Goal: Transaction & Acquisition: Purchase product/service

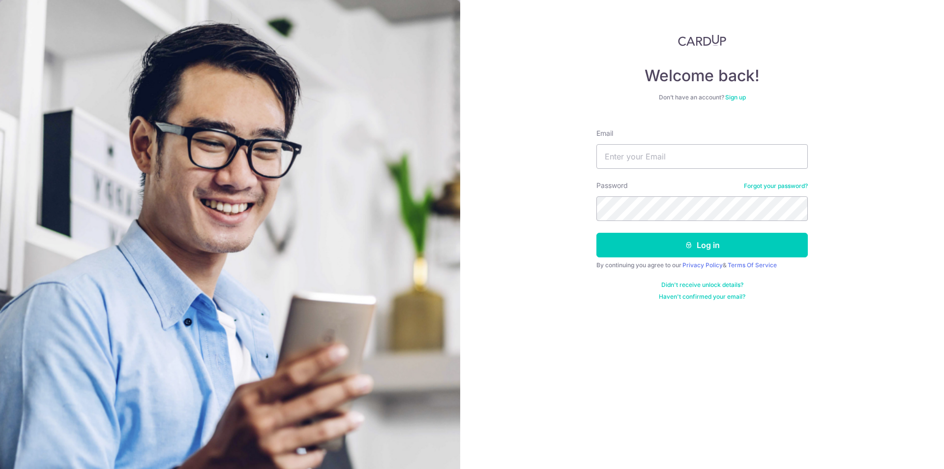
type input "lsc.nottingham@gmail.com"
click at [596, 233] on button "Log in" at bounding box center [701, 245] width 211 height 25
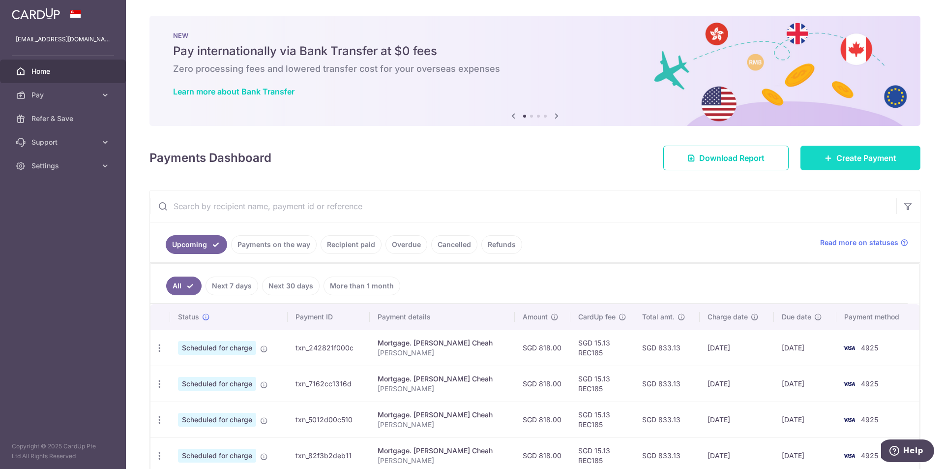
click at [864, 165] on link "Create Payment" at bounding box center [860, 158] width 120 height 25
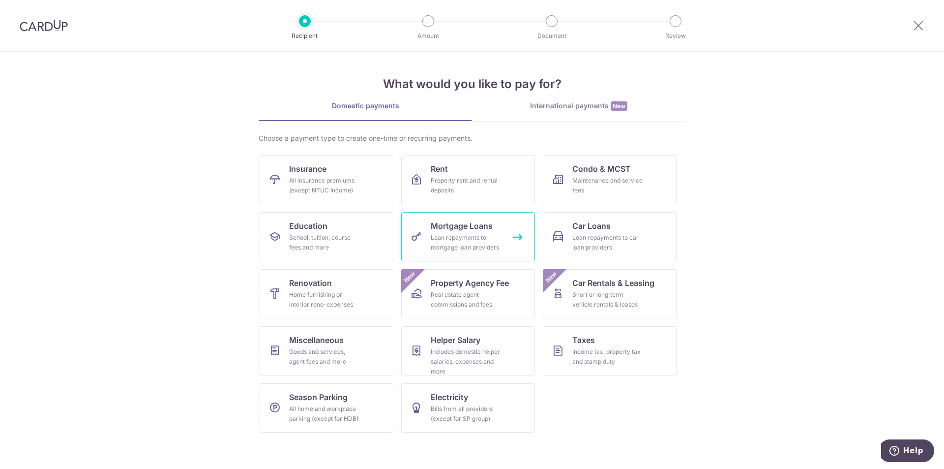
click at [431, 236] on div "Loan repayments to mortgage loan providers" at bounding box center [466, 243] width 71 height 20
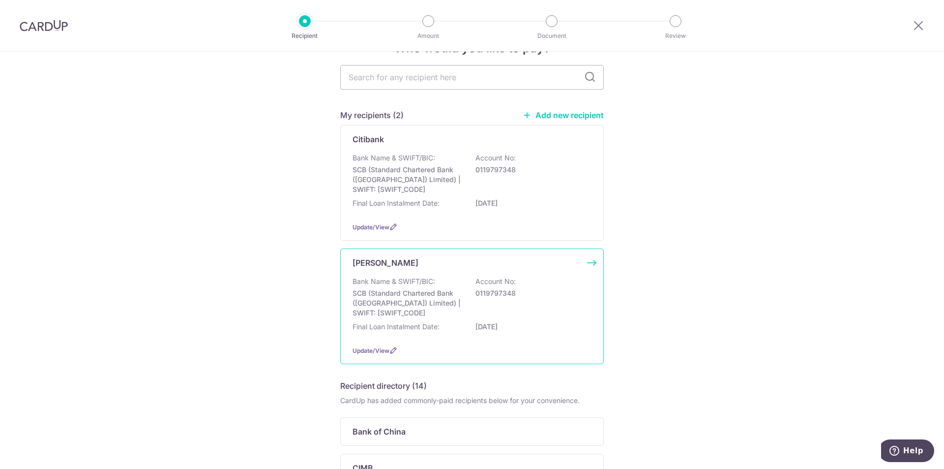
scroll to position [49, 0]
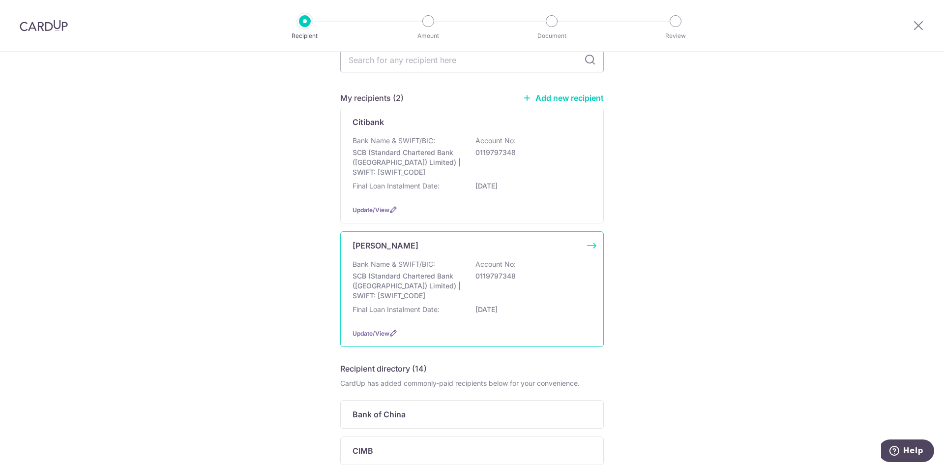
click at [389, 263] on p "Bank Name & SWIFT/BIC:" at bounding box center [394, 264] width 83 height 10
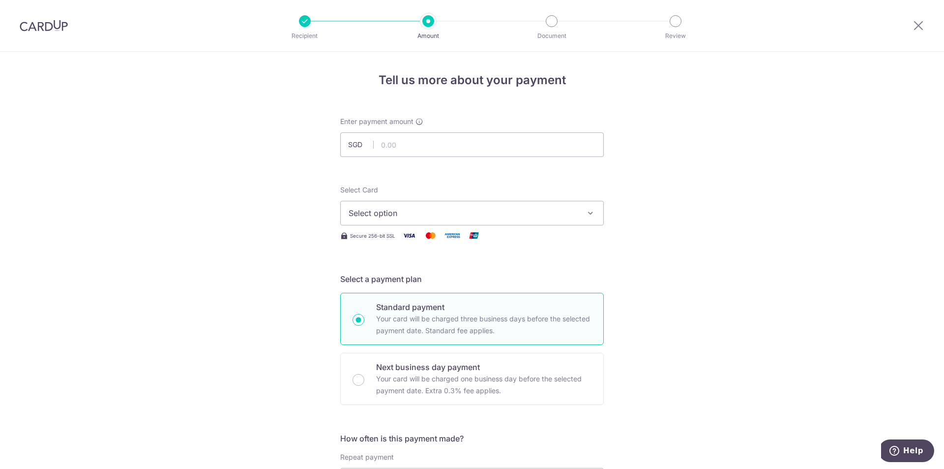
click at [416, 215] on span "Select option" at bounding box center [463, 213] width 229 height 12
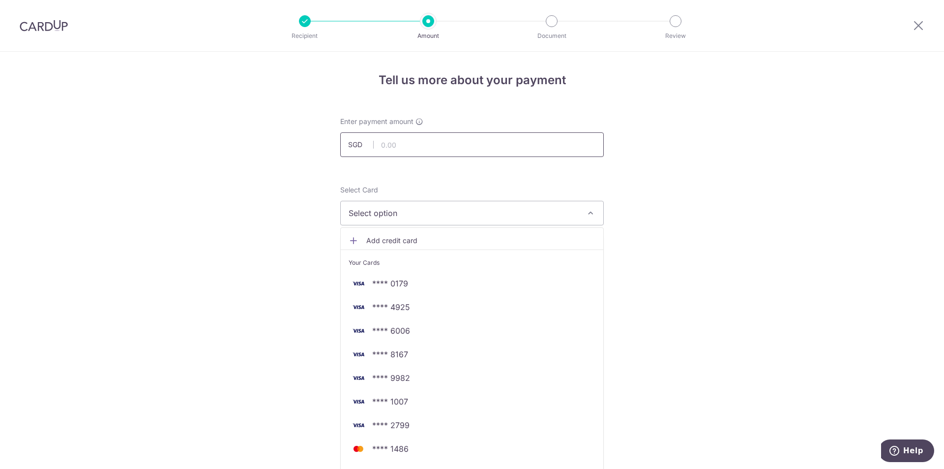
click at [400, 150] on input "text" at bounding box center [472, 144] width 264 height 25
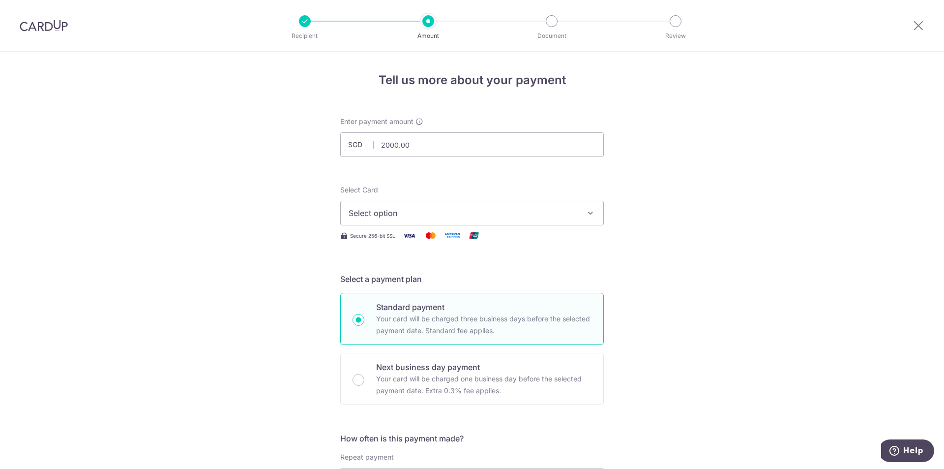
type input "2,000.00"
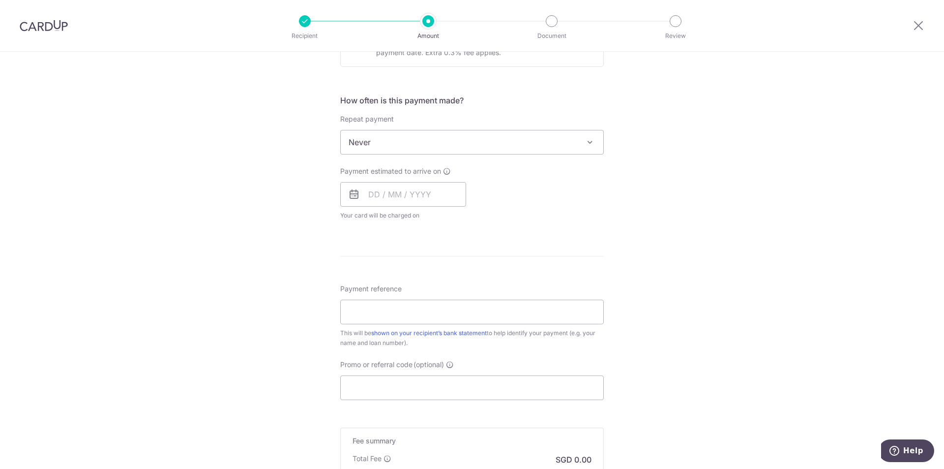
scroll to position [344, 0]
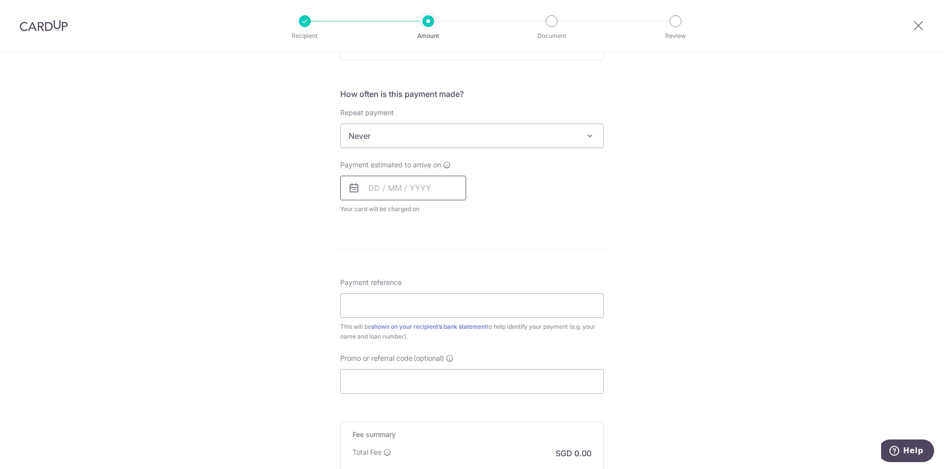
click at [390, 189] on input "text" at bounding box center [403, 188] width 126 height 25
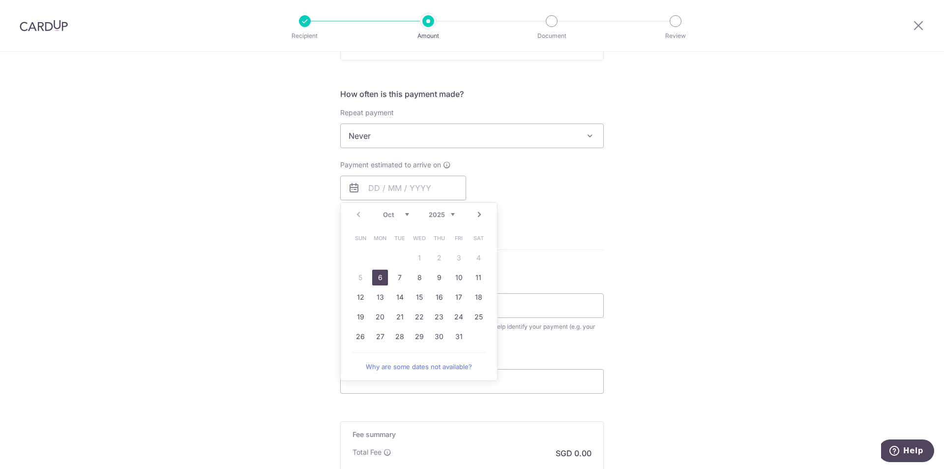
click at [375, 276] on link "6" at bounding box center [380, 277] width 16 height 16
type input "[DATE]"
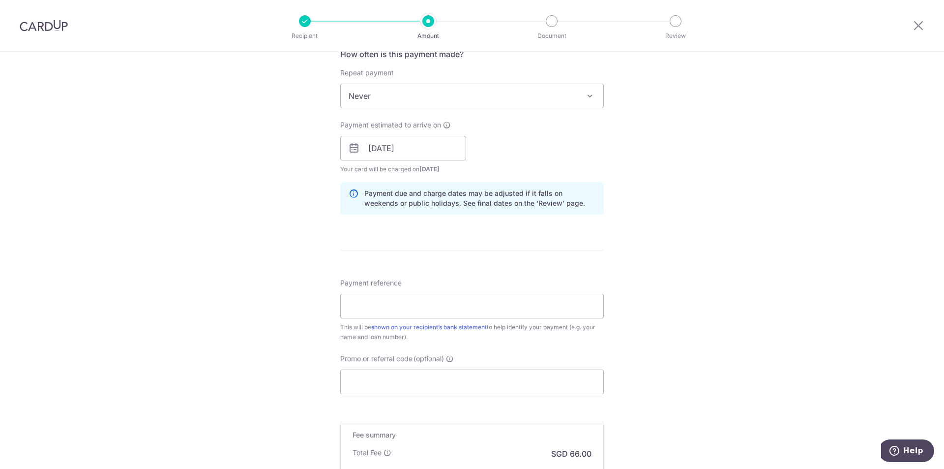
scroll to position [442, 0]
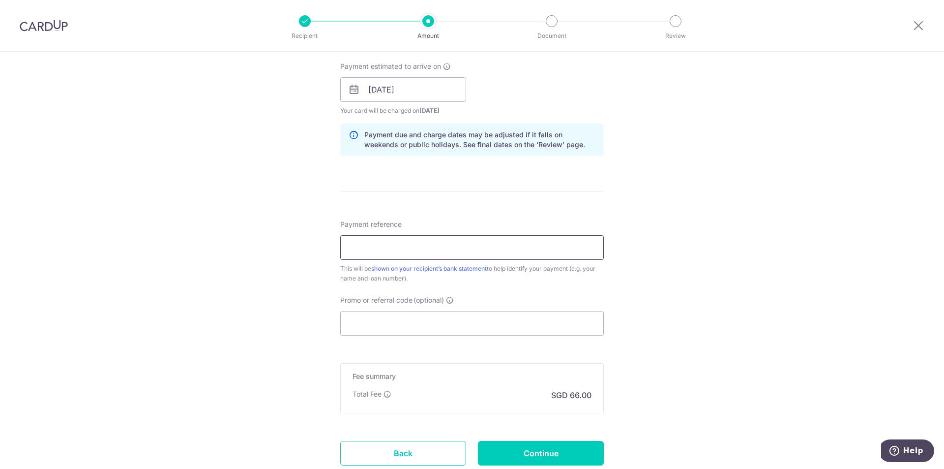
click at [412, 258] on input "Payment reference" at bounding box center [472, 247] width 264 height 25
type input "[PERSON_NAME]"
click at [410, 320] on input "Promo or referral code (optional)" at bounding box center [472, 323] width 264 height 25
paste input "3HOME25R"
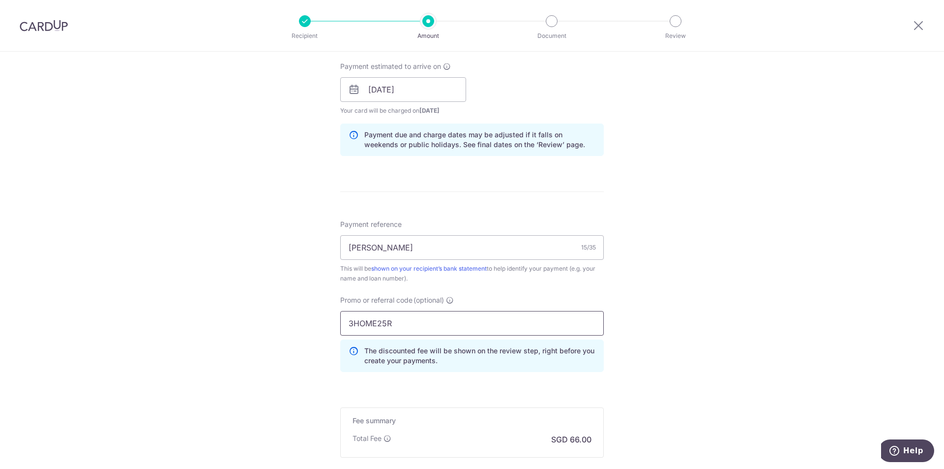
type input "3HOME25R"
click at [327, 350] on div "Tell us more about your payment Enter payment amount SGD 2,000.00 2000.00 Selec…" at bounding box center [472, 96] width 944 height 974
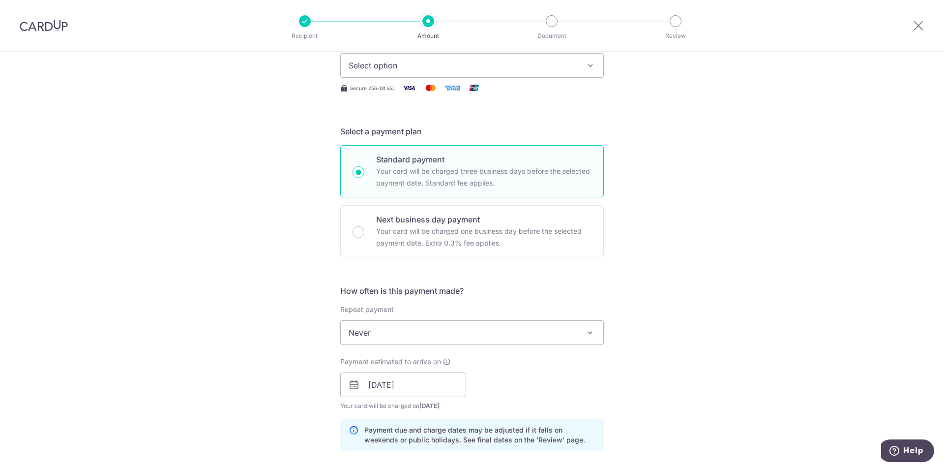
scroll to position [0, 0]
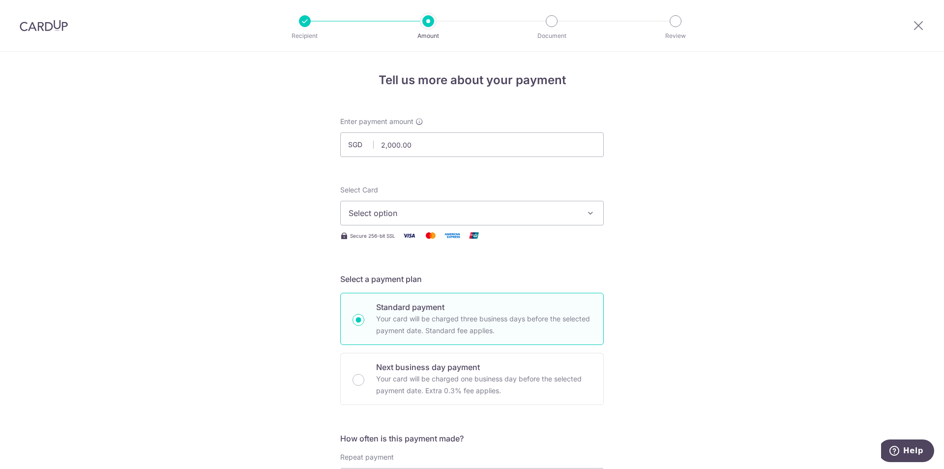
click at [400, 214] on span "Select option" at bounding box center [463, 213] width 229 height 12
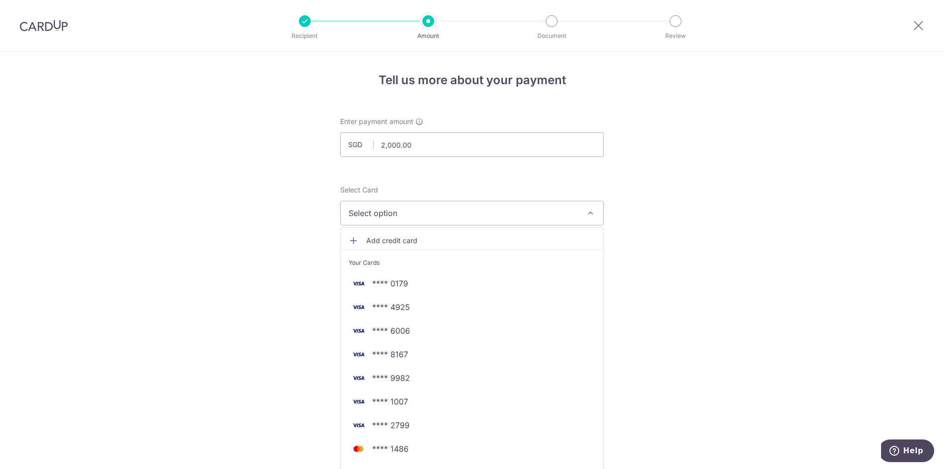
click at [389, 246] on link "Add credit card" at bounding box center [472, 241] width 263 height 18
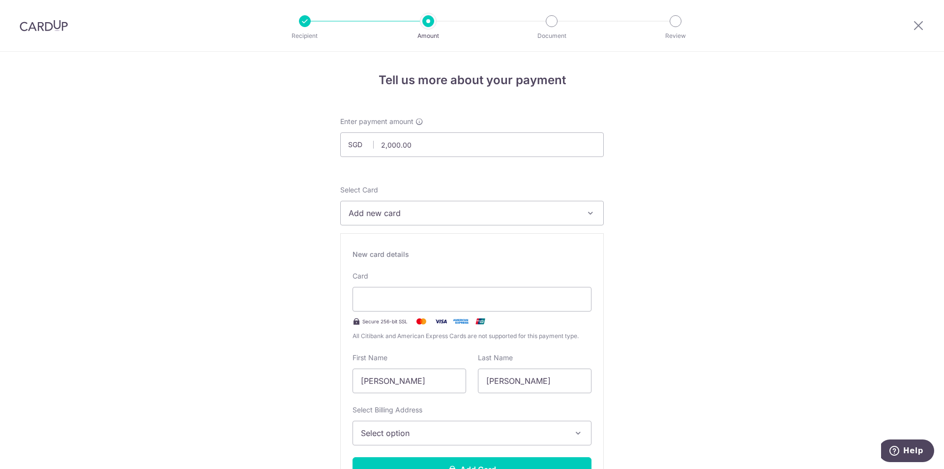
click at [422, 284] on div "Card Secure 256-bit SSL All Citibank and American Express Cards are not support…" at bounding box center [472, 306] width 239 height 70
click at [423, 290] on div at bounding box center [472, 299] width 239 height 25
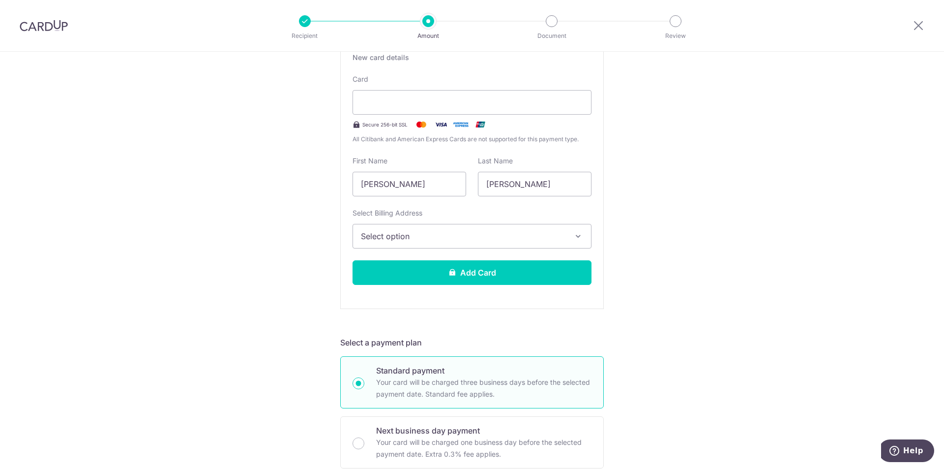
click at [452, 241] on span "Select option" at bounding box center [463, 236] width 205 height 12
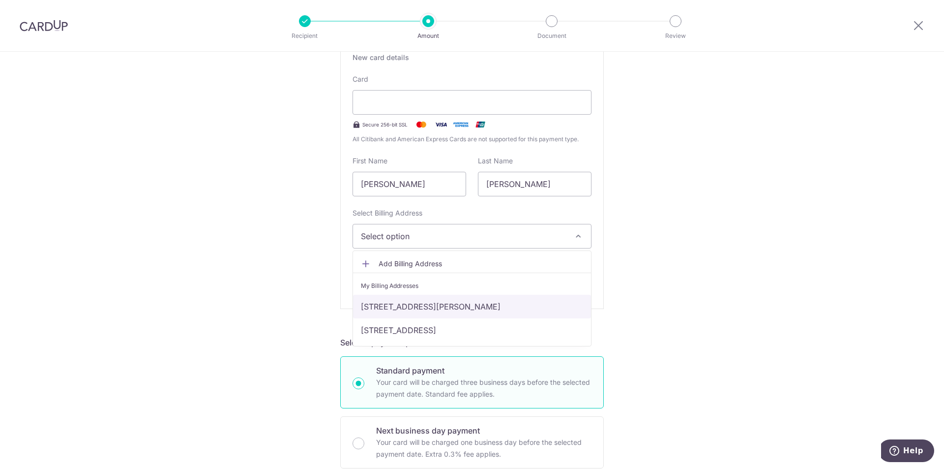
click at [447, 300] on link "[STREET_ADDRESS][PERSON_NAME]" at bounding box center [472, 306] width 238 height 24
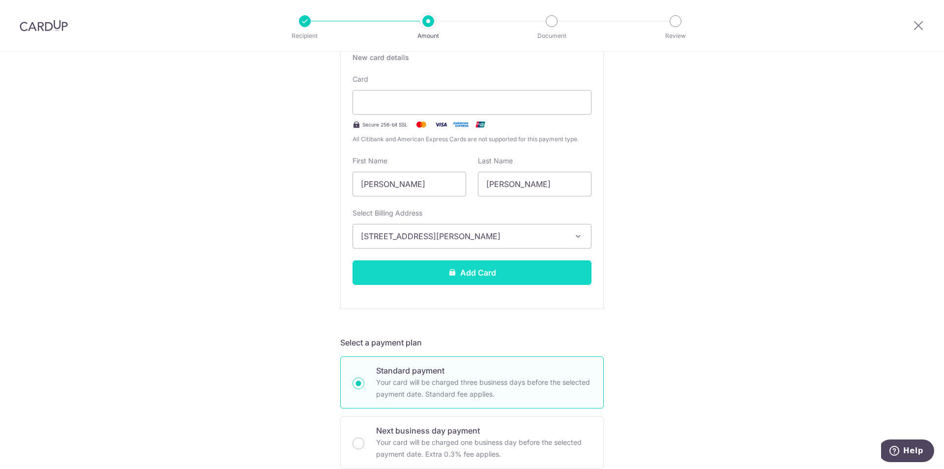
click at [455, 279] on button "Add Card" at bounding box center [472, 272] width 239 height 25
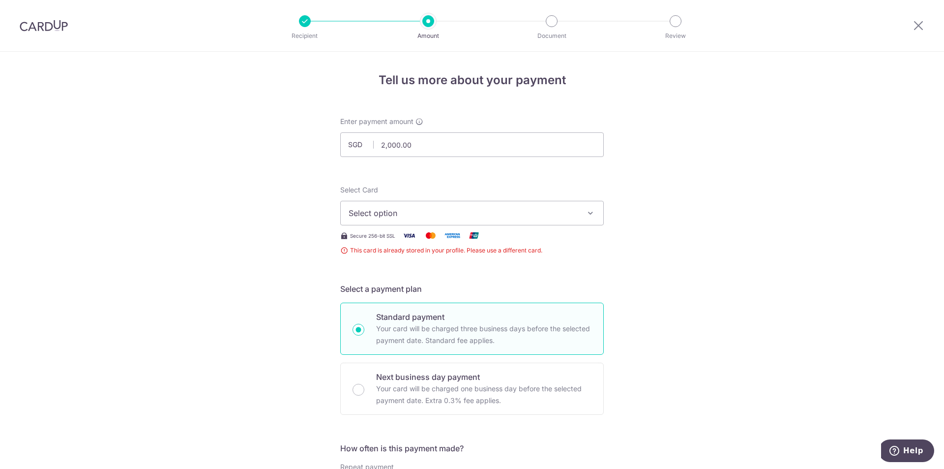
click at [413, 214] on span "Select option" at bounding box center [463, 213] width 229 height 12
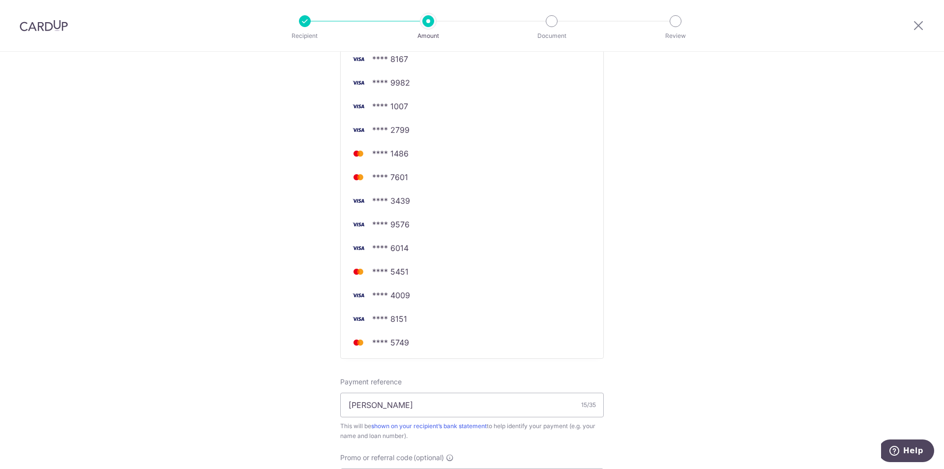
click at [411, 344] on span "**** 5749" at bounding box center [472, 342] width 247 height 12
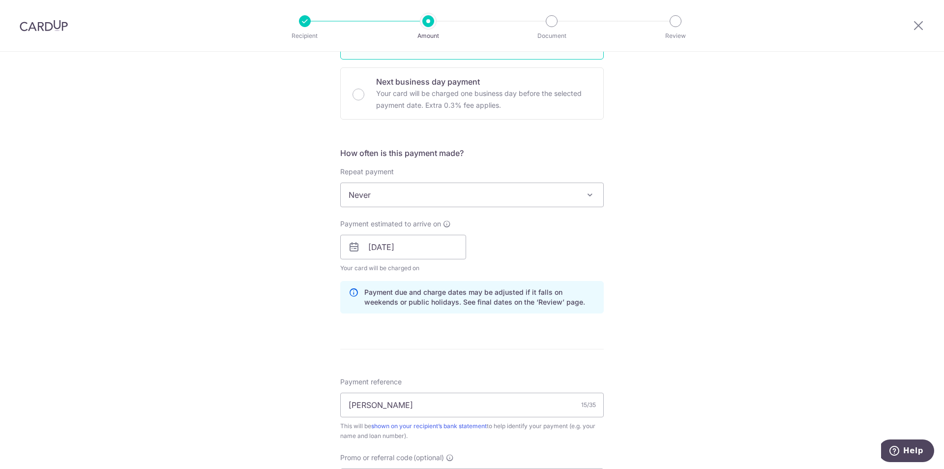
scroll to position [532, 0]
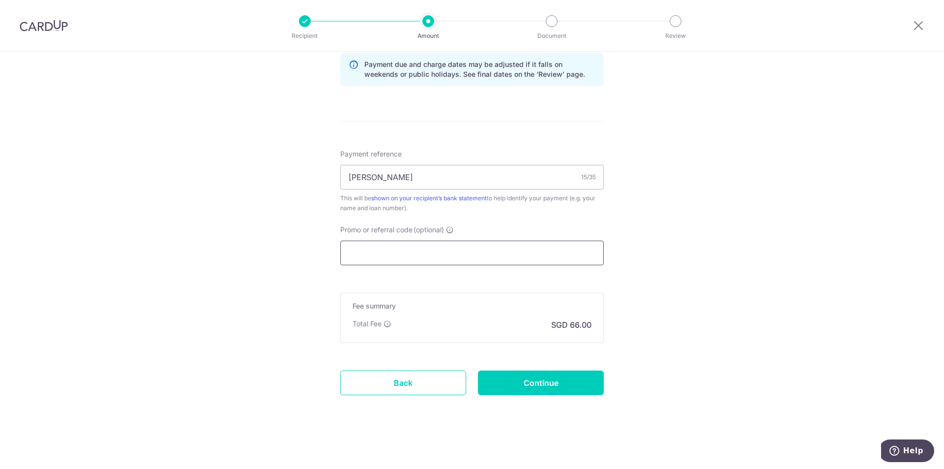
click at [435, 257] on input "Promo or referral code (optional)" at bounding box center [472, 252] width 264 height 25
paste input "3HOME25R"
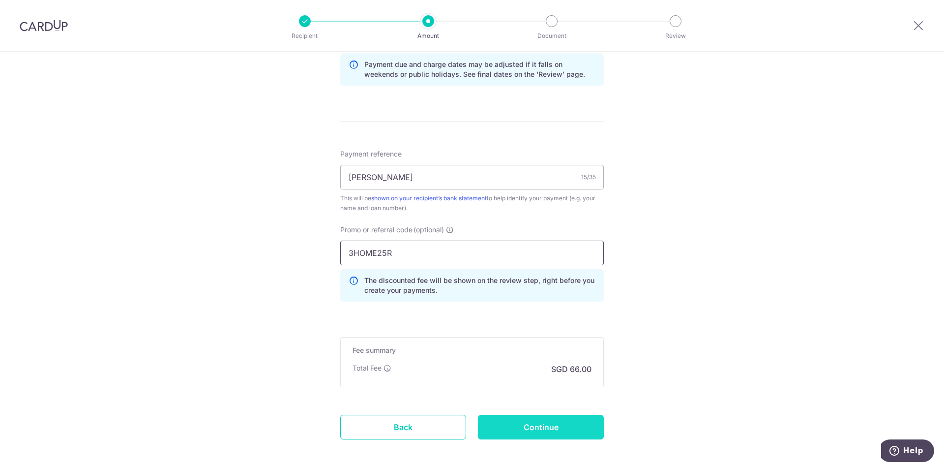
type input "3HOME25R"
click at [540, 425] on input "Continue" at bounding box center [541, 426] width 126 height 25
